Goal: Transaction & Acquisition: Purchase product/service

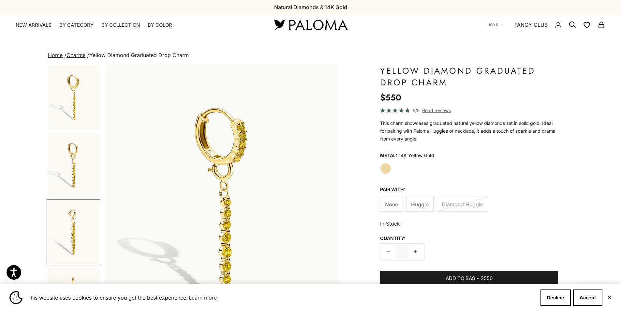
scroll to position [0, 482]
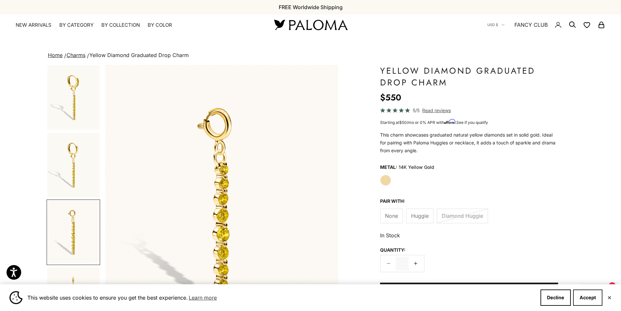
click at [586, 291] on button "Accept" at bounding box center [587, 297] width 29 height 16
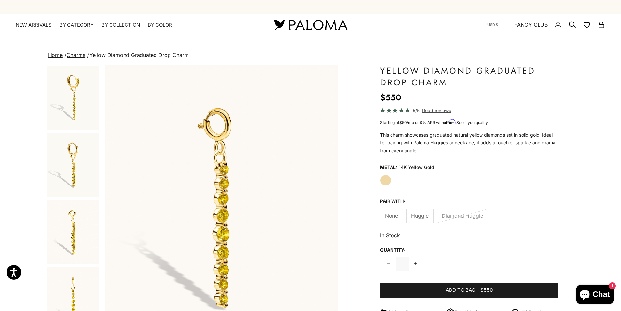
click at [141, 61] on div "Home Charms Yellow Diamond Graduated Drop Charm Zoom picture Save Add to wishli…" at bounding box center [311, 317] width 528 height 532
click at [83, 57] on link "Charms" at bounding box center [75, 55] width 19 height 7
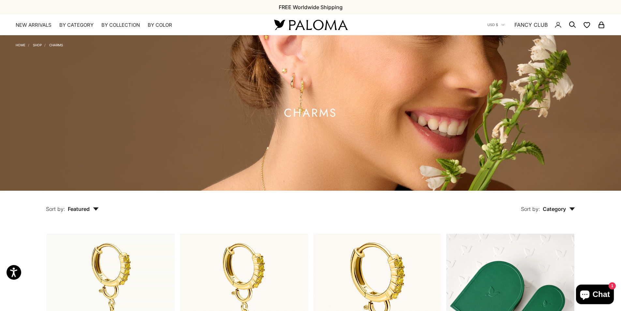
click at [86, 47] on img at bounding box center [310, 112] width 621 height 155
click at [118, 49] on img at bounding box center [310, 112] width 621 height 155
click at [84, 57] on img at bounding box center [310, 112] width 621 height 155
